Goal: Find specific page/section: Find specific page/section

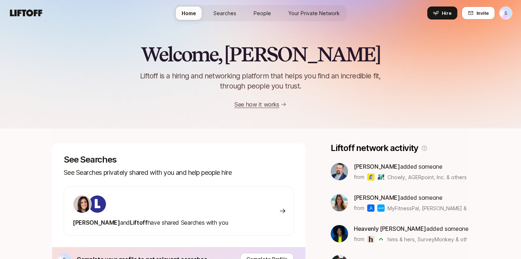
click at [176, 212] on div at bounding box center [150, 204] width 155 height 19
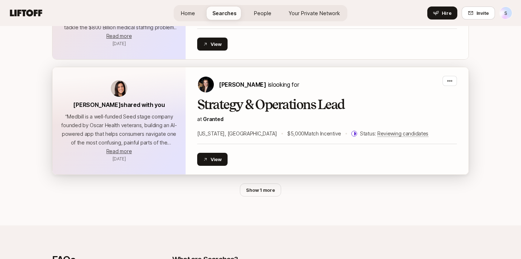
scroll to position [886, 0]
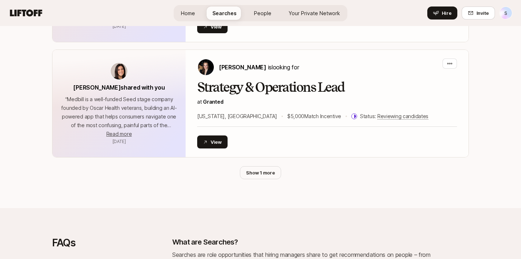
click at [258, 166] on button "Show 1 more" at bounding box center [260, 172] width 41 height 13
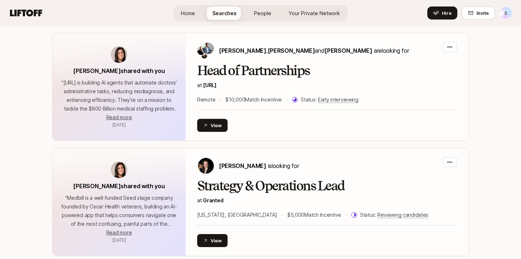
scroll to position [0, 0]
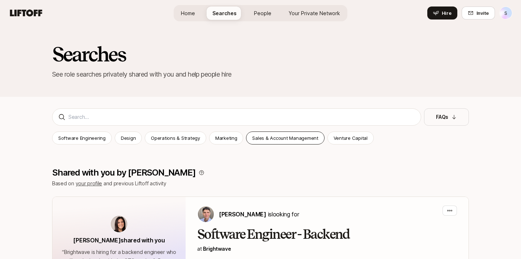
click at [284, 141] on p "Sales & Account Management" at bounding box center [285, 138] width 66 height 7
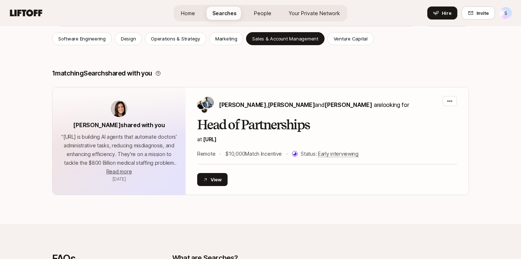
scroll to position [111, 0]
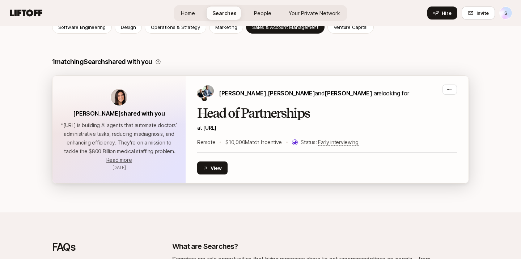
click at [369, 101] on div "[PERSON_NAME] , [PERSON_NAME] and [PERSON_NAME] are looking for" at bounding box center [303, 93] width 212 height 17
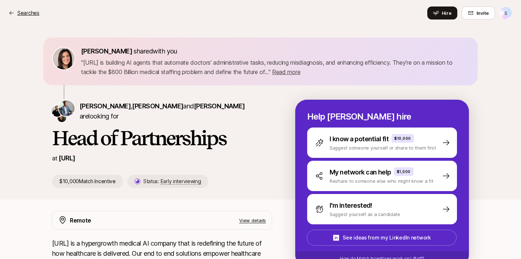
click at [22, 14] on p "Searches" at bounding box center [28, 13] width 22 height 9
